Goal: Find specific page/section: Find specific page/section

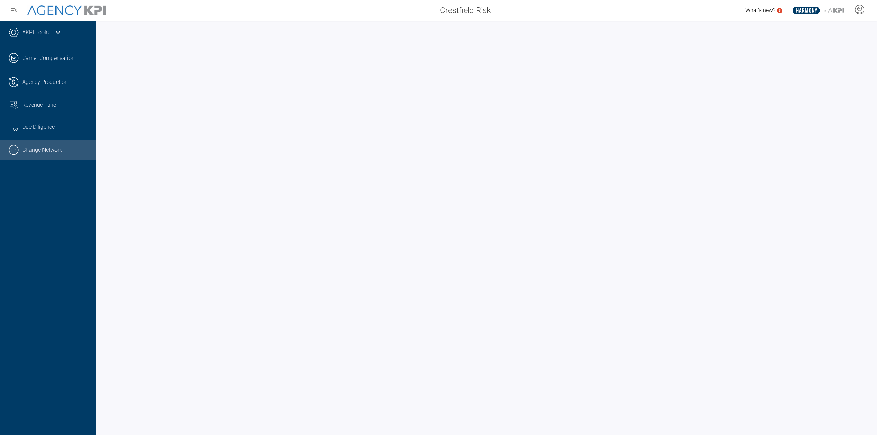
click at [27, 152] on link ".cls-1{fill:none;stroke:#000;stroke-linecap:round;stroke-linejoin:round;stroke-…" at bounding box center [48, 150] width 96 height 21
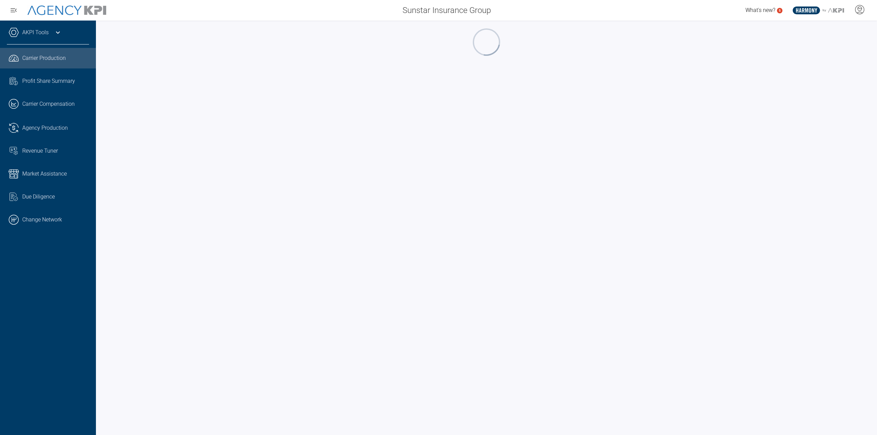
click at [27, 37] on div "AKPI Tools" at bounding box center [48, 35] width 82 height 17
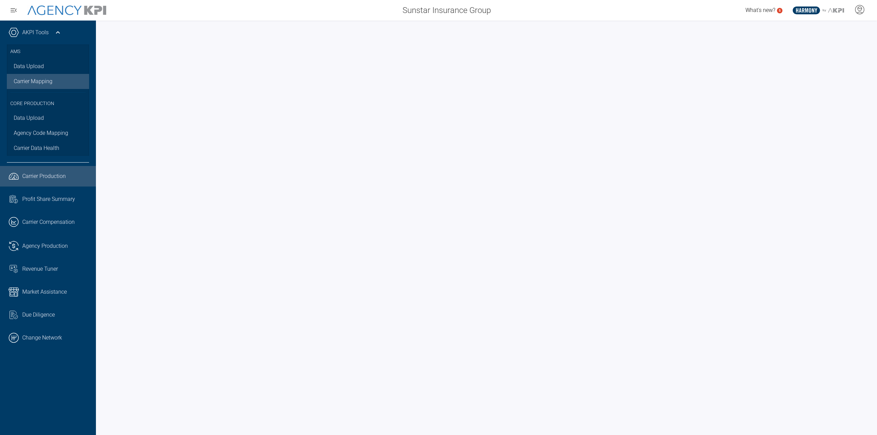
click at [40, 78] on link "Carrier Mapping" at bounding box center [48, 81] width 82 height 15
click at [24, 404] on div "AKPI Tools AMS Data Upload Carrier Mapping Core Production Data Upload Agency C…" at bounding box center [48, 228] width 96 height 415
